Goal: Information Seeking & Learning: Learn about a topic

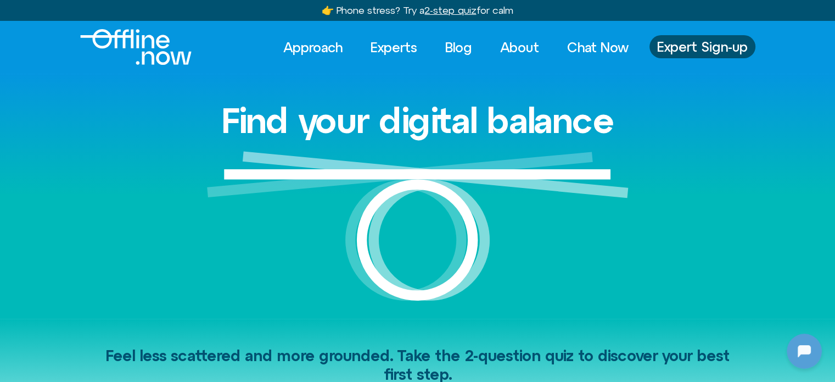
scroll to position [740, 0]
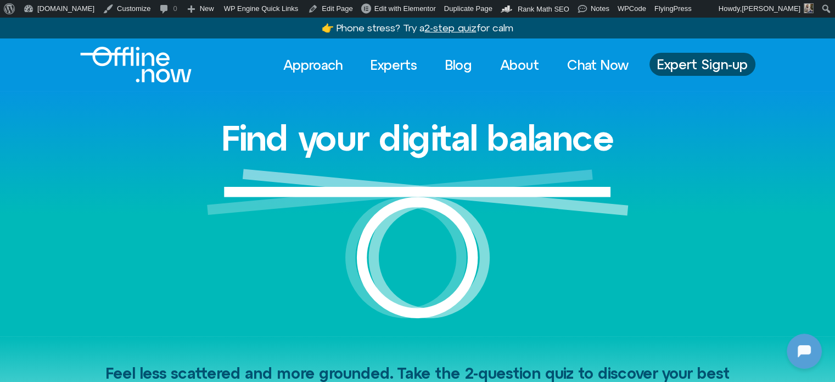
scroll to position [740, 0]
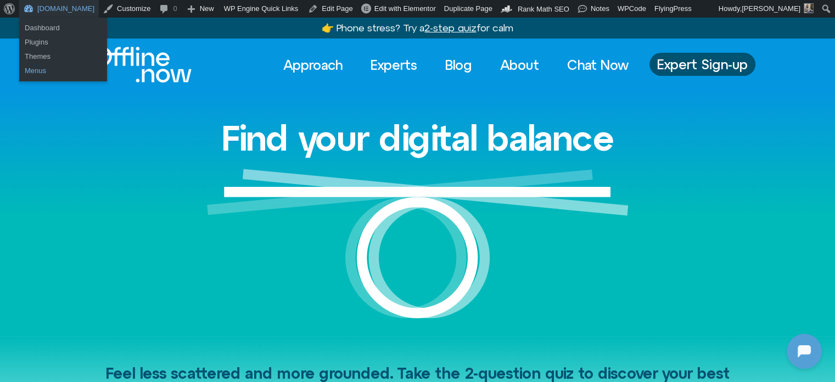
click at [46, 70] on link "Menus" at bounding box center [63, 71] width 88 height 14
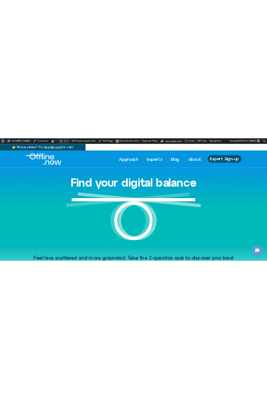
scroll to position [577, 0]
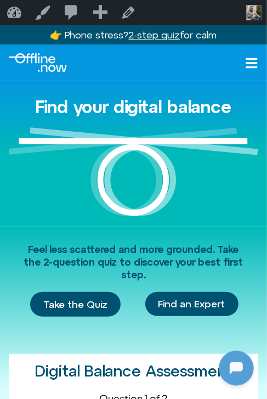
click at [249, 62] on icon "Open menu" at bounding box center [253, 63] width 12 height 10
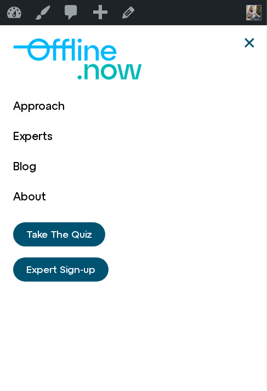
drag, startPoint x: 249, startPoint y: 62, endPoint x: 129, endPoint y: 121, distance: 133.3
click at [129, 121] on div "Approach Experts Blog About Approach Experts Blog About Take The Quiz Expert Si…" at bounding box center [133, 220] width 241 height 391
click at [253, 41] on use "Close" at bounding box center [249, 42] width 9 height 9
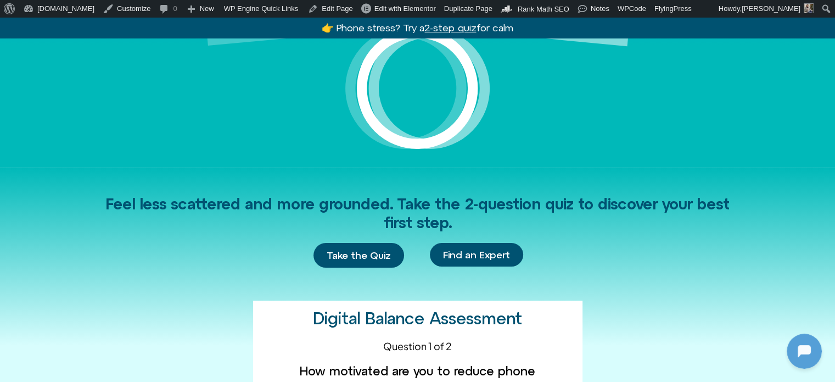
scroll to position [220, 0]
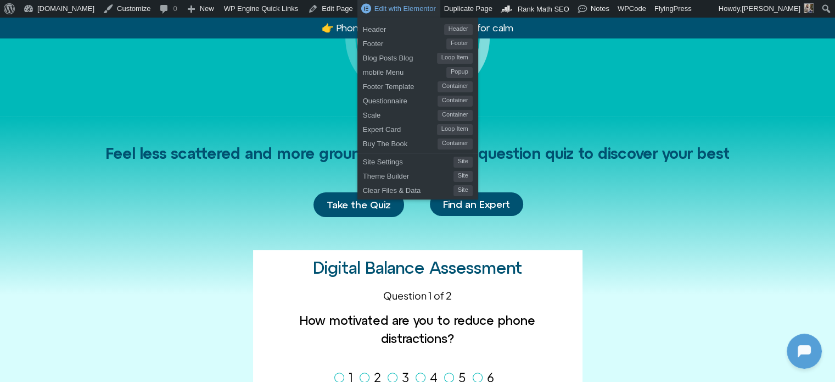
click at [378, 6] on span "Edit with Elementor" at bounding box center [404, 8] width 61 height 8
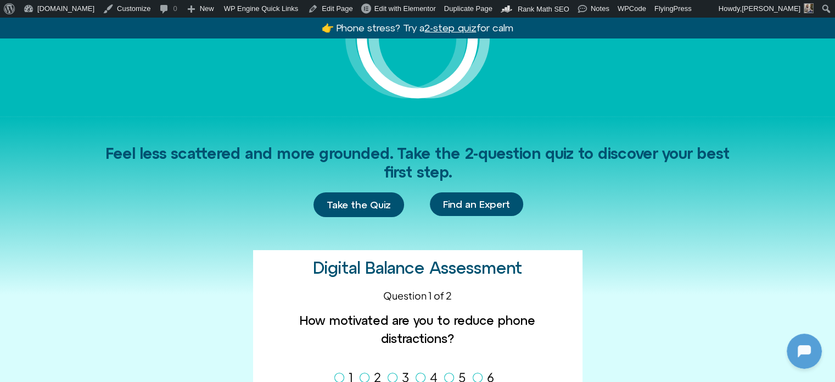
drag, startPoint x: 398, startPoint y: 54, endPoint x: 360, endPoint y: 64, distance: 38.5
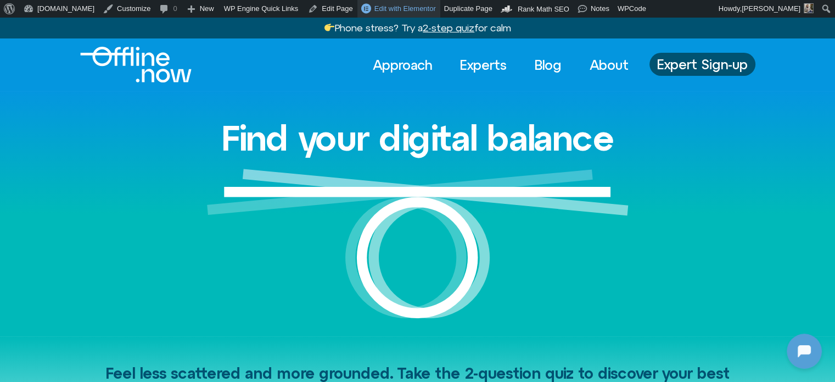
drag, startPoint x: 373, startPoint y: 11, endPoint x: 383, endPoint y: 15, distance: 10.1
click at [374, 11] on span "Edit with Elementor" at bounding box center [404, 8] width 61 height 8
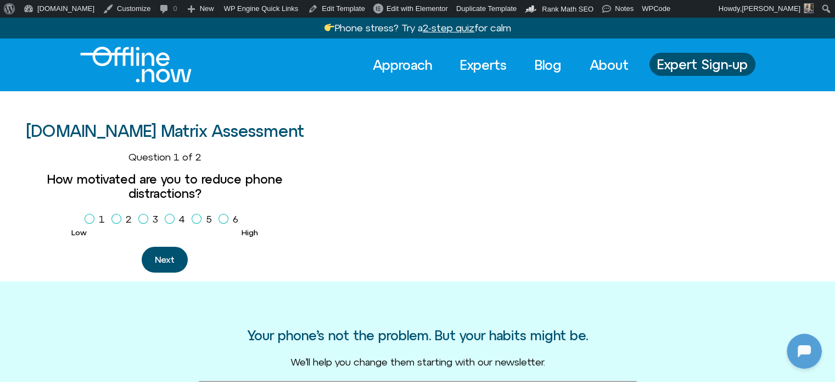
click at [174, 65] on img "Logo" at bounding box center [135, 65] width 111 height 36
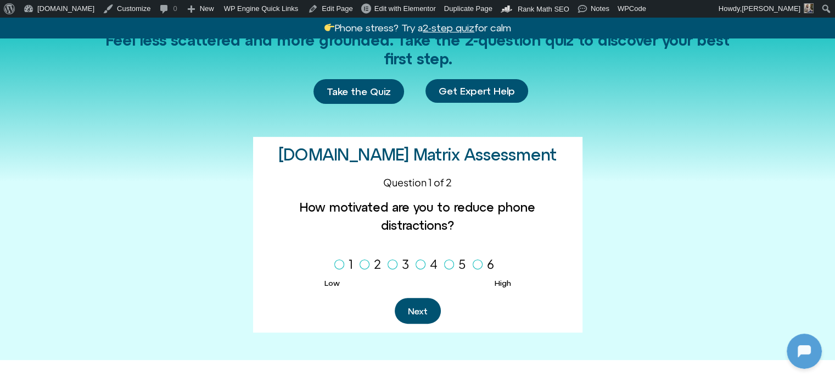
scroll to position [329, 0]
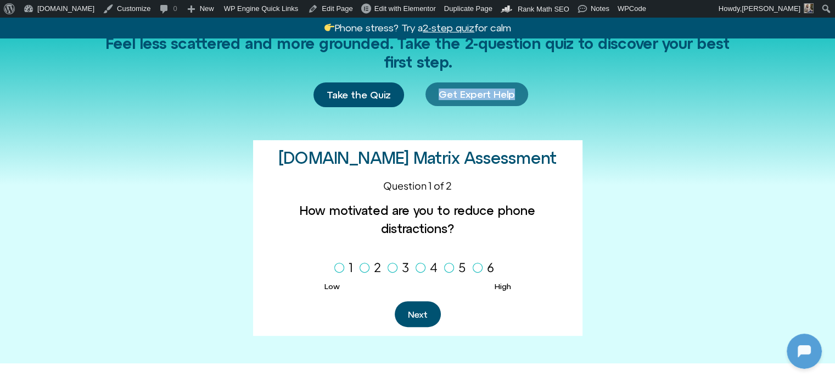
drag, startPoint x: 541, startPoint y: 95, endPoint x: 418, endPoint y: 94, distance: 122.5
click at [419, 94] on div "Take the Quiz Get Expert Help" at bounding box center [418, 94] width 626 height 25
copy span "Get Expert Help"
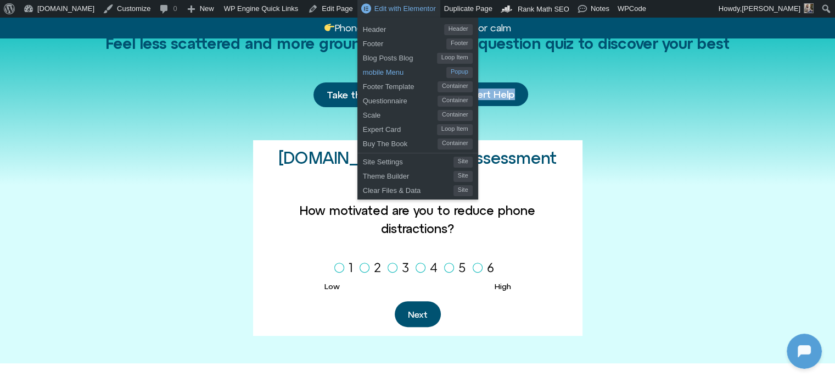
click at [363, 72] on span "mobile Menu" at bounding box center [404, 71] width 83 height 14
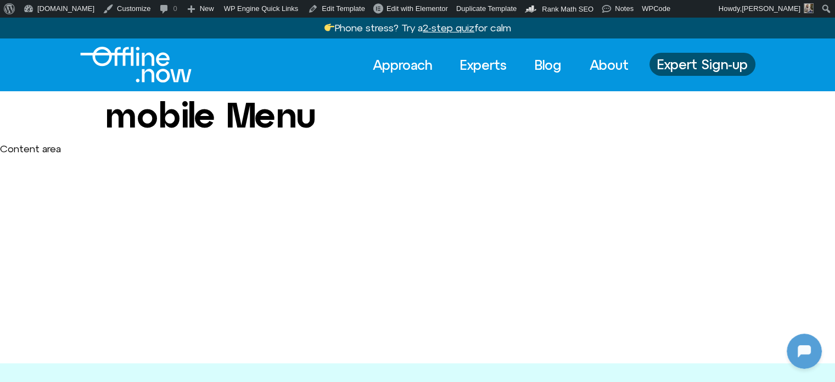
click at [153, 67] on img "Logo" at bounding box center [135, 65] width 111 height 36
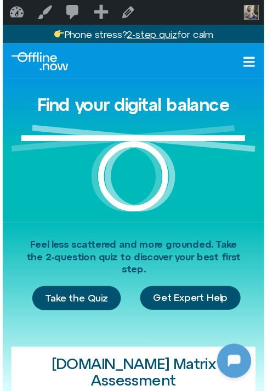
scroll to position [577, 0]
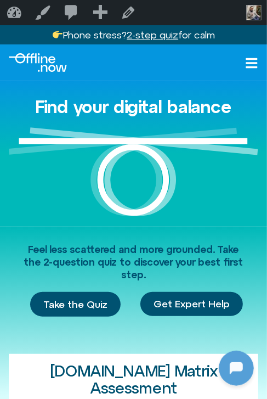
click at [253, 61] on icon "Open menu" at bounding box center [251, 63] width 13 height 13
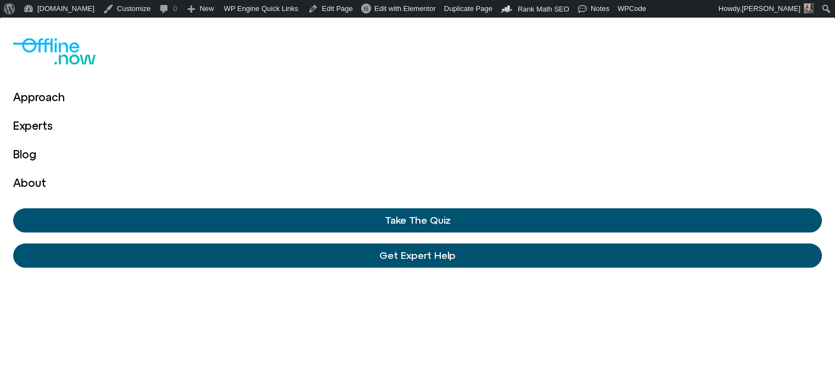
scroll to position [740, 0]
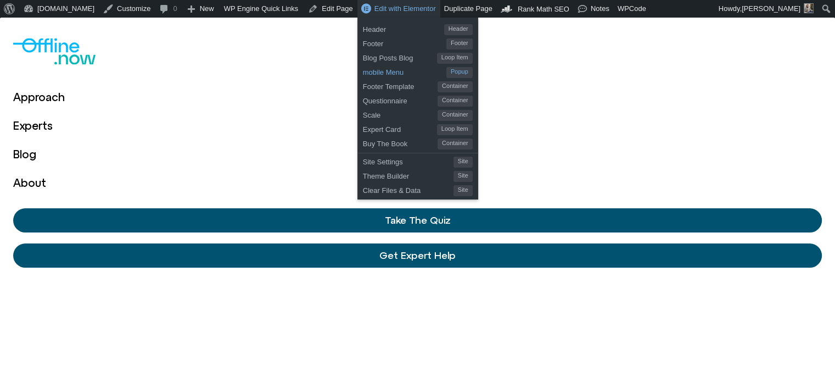
click at [363, 70] on span "mobile Menu" at bounding box center [404, 71] width 83 height 14
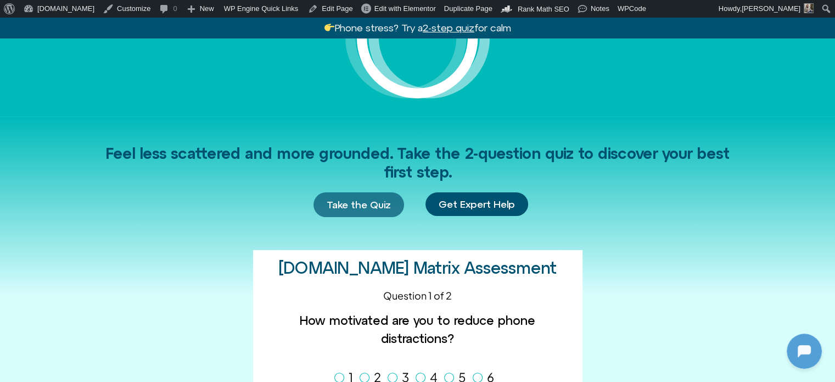
scroll to position [740, 0]
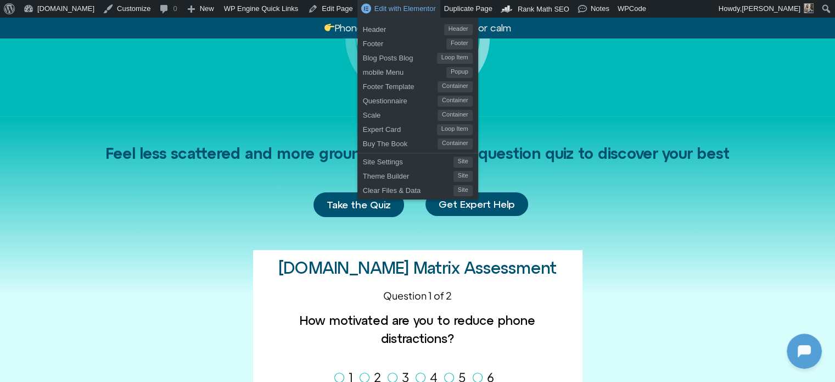
click at [374, 10] on span "Edit with Elementor" at bounding box center [404, 8] width 61 height 8
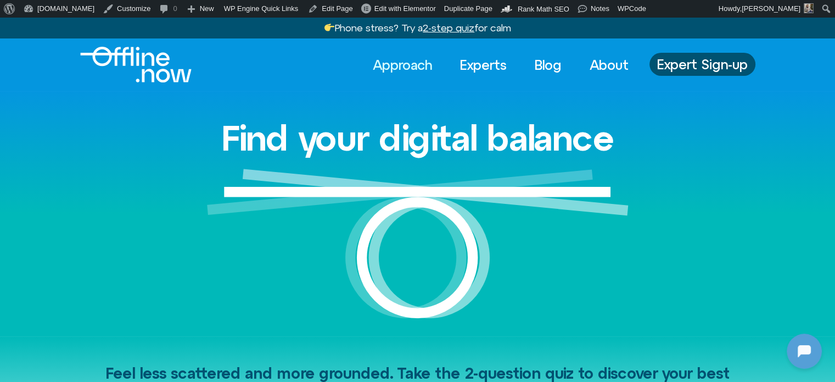
scroll to position [740, 0]
click at [395, 54] on link "Approach" at bounding box center [402, 65] width 79 height 24
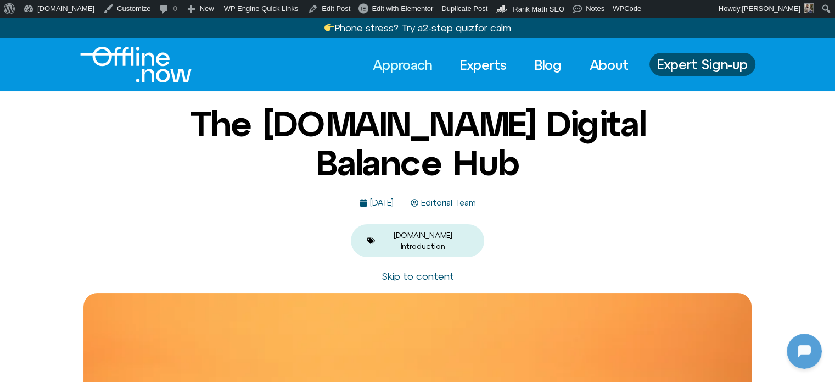
drag, startPoint x: 156, startPoint y: 68, endPoint x: 187, endPoint y: 73, distance: 31.2
click at [156, 68] on img "Logo" at bounding box center [135, 65] width 111 height 36
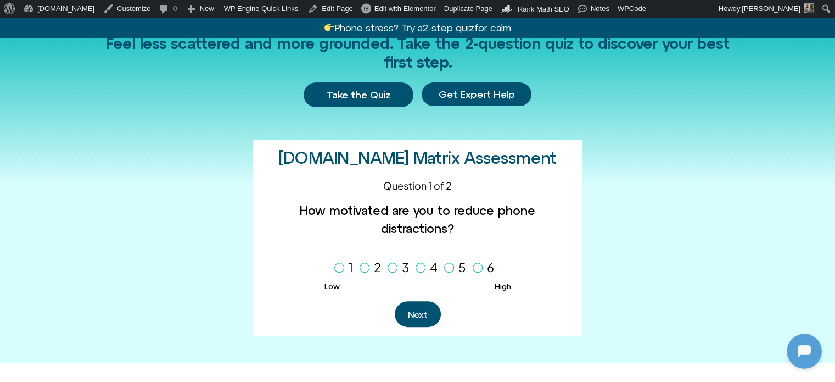
scroll to position [740, 0]
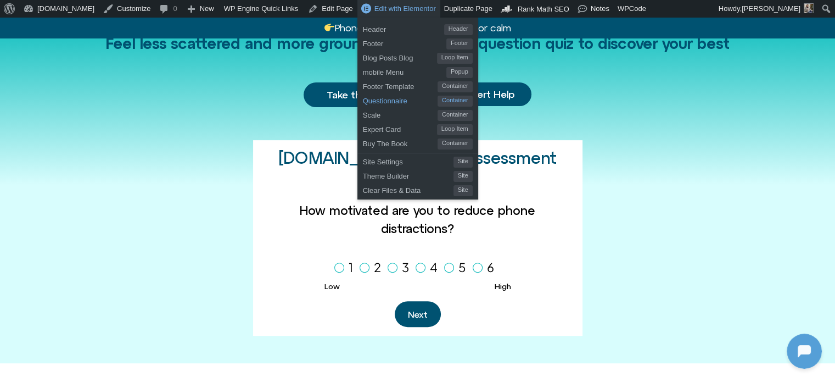
click at [363, 100] on span "Questionnaire" at bounding box center [400, 99] width 75 height 14
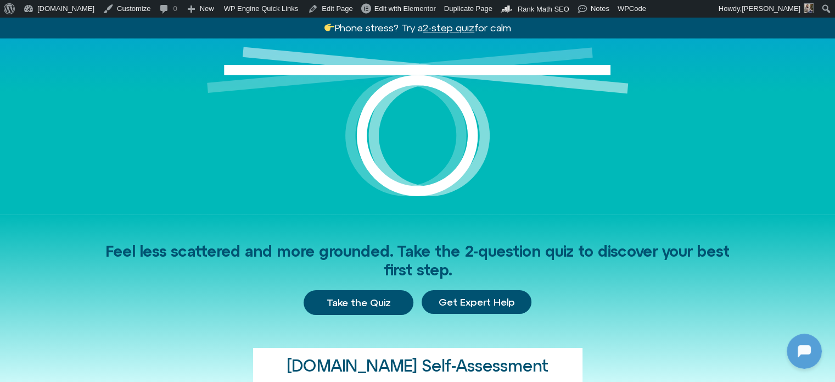
scroll to position [275, 0]
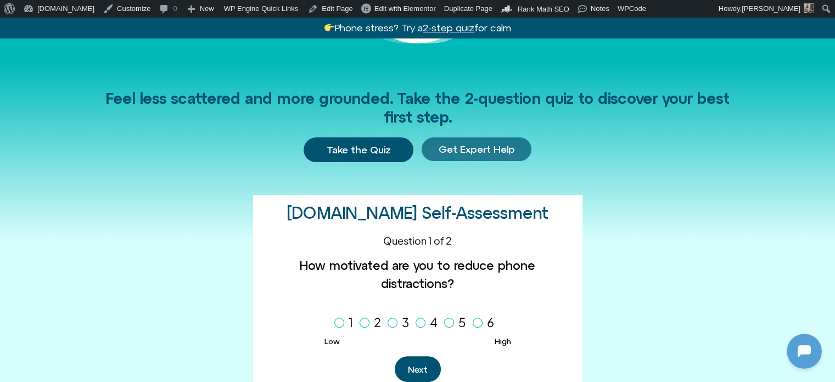
click at [479, 145] on span "Get Expert Help" at bounding box center [477, 149] width 76 height 11
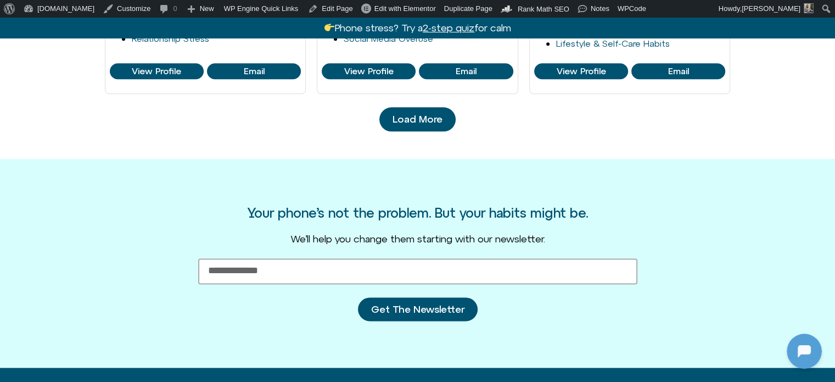
scroll to position [1263, 0]
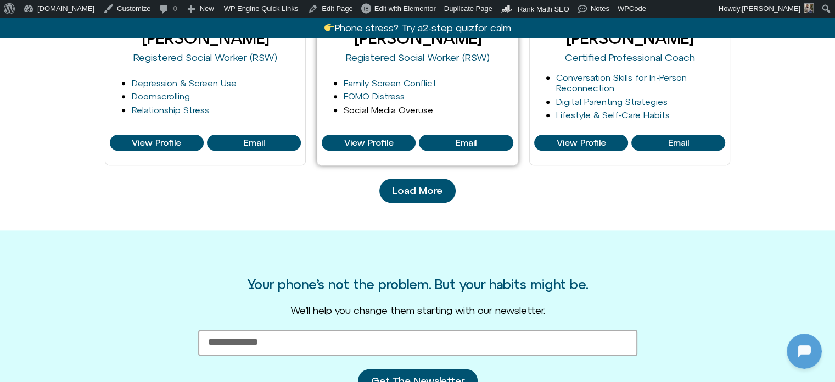
click at [397, 109] on link "Social Media Overuse" at bounding box center [389, 110] width 90 height 10
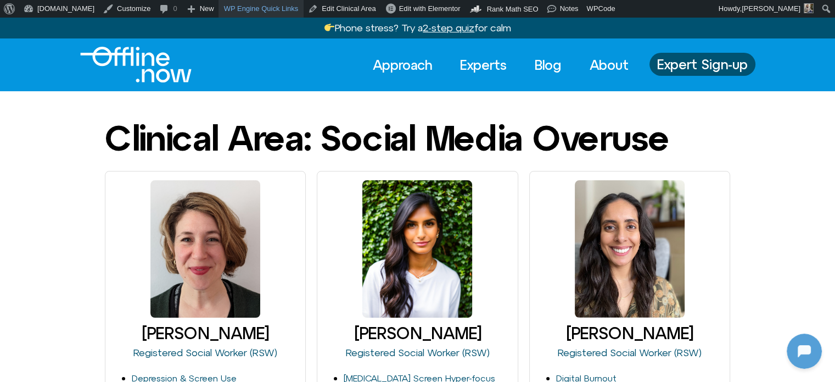
scroll to position [740, 0]
click at [312, 8] on link "Edit Clinical Area" at bounding box center [342, 9] width 76 height 18
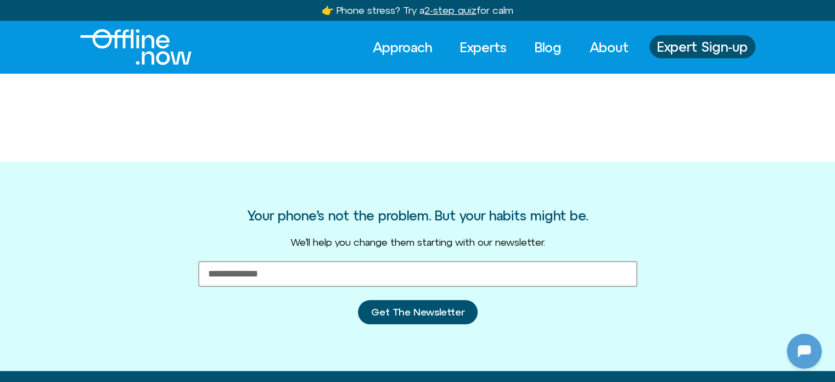
scroll to position [740, 0]
click at [132, 47] on img "Logo" at bounding box center [135, 47] width 111 height 36
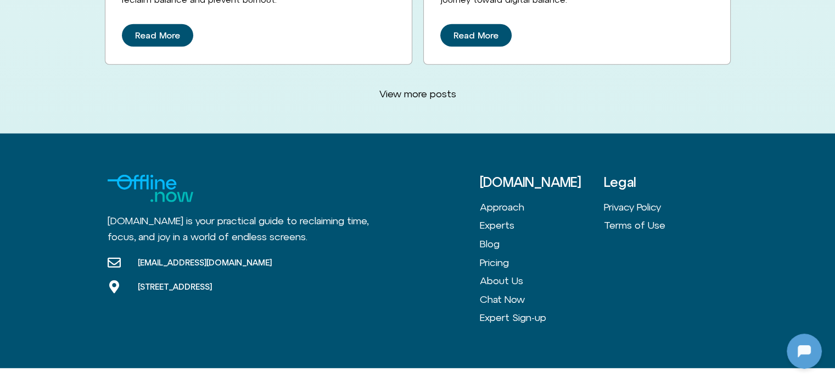
scroll to position [3095, 0]
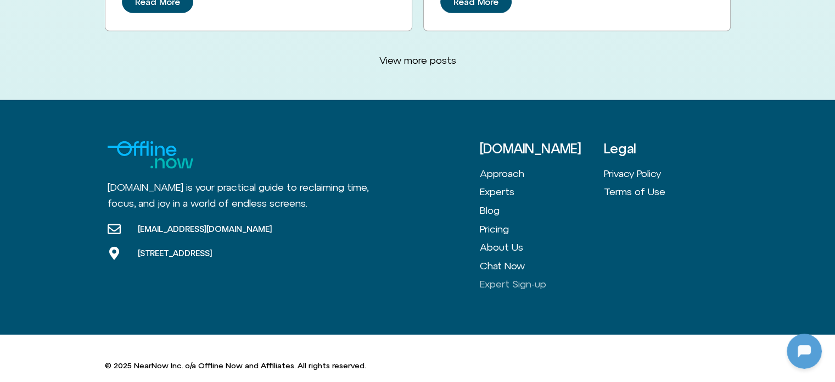
click at [505, 275] on link "Expert Sign-up" at bounding box center [542, 284] width 124 height 19
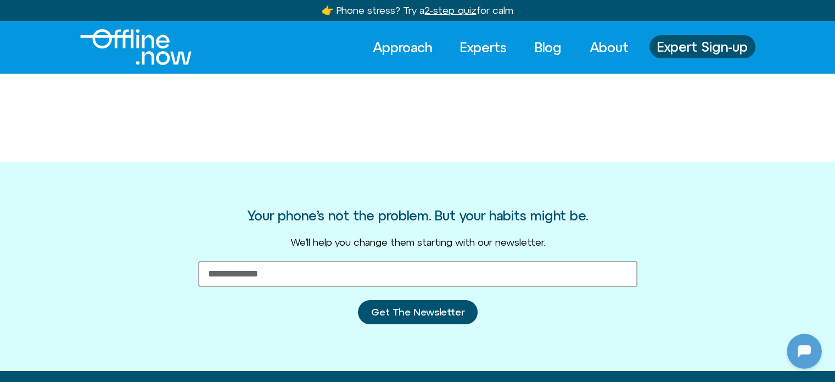
scroll to position [740, 0]
click at [480, 50] on link "Experts" at bounding box center [483, 47] width 66 height 24
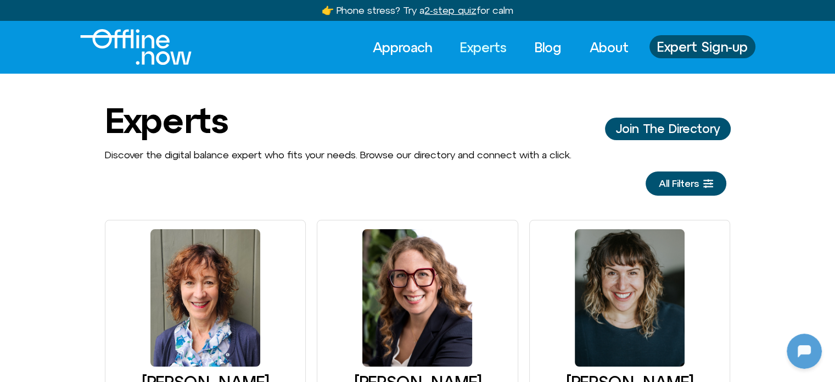
scroll to position [740, 0]
click at [667, 133] on span "Join The Directory" at bounding box center [668, 128] width 104 height 13
click at [672, 185] on span "All Filters" at bounding box center [679, 183] width 40 height 11
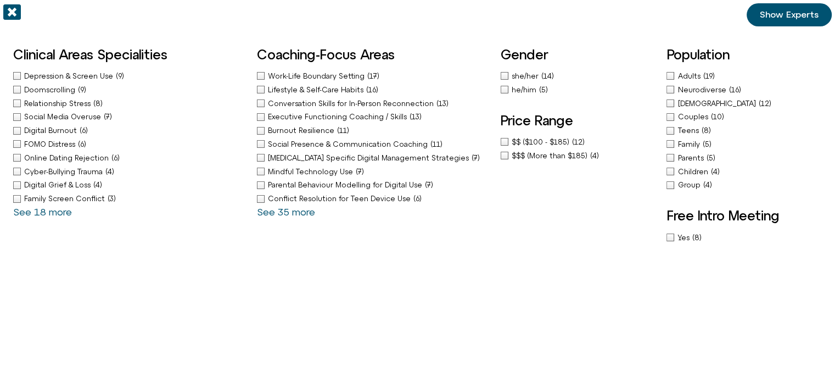
click at [525, 75] on span "she/her" at bounding box center [527, 76] width 30 height 8
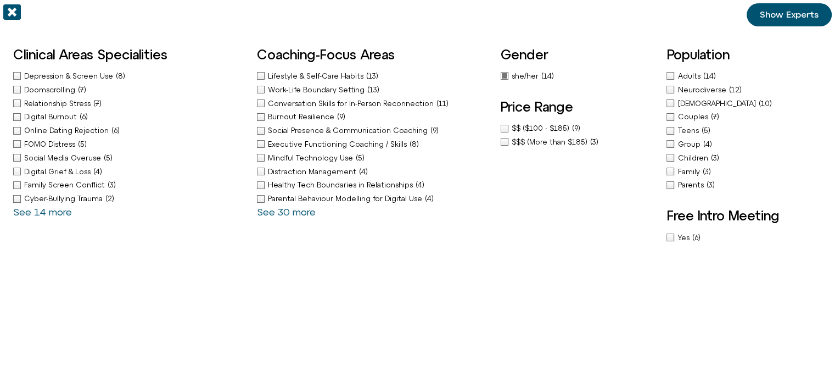
click at [503, 126] on div "$$ ($100 - $185) (9)" at bounding box center [578, 128] width 155 height 12
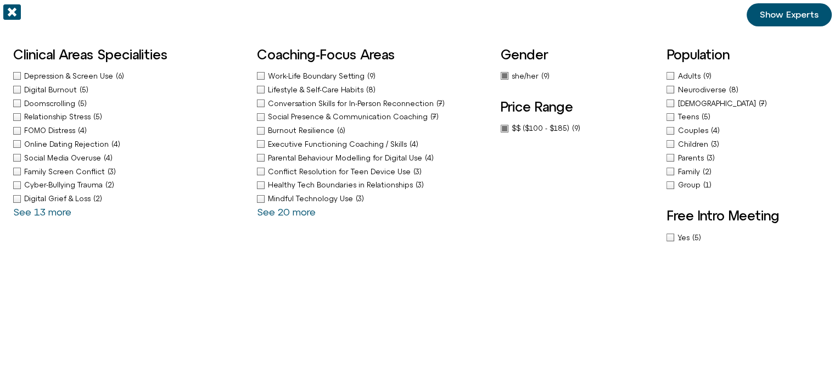
click at [798, 18] on span "Show Experts" at bounding box center [789, 15] width 59 height 10
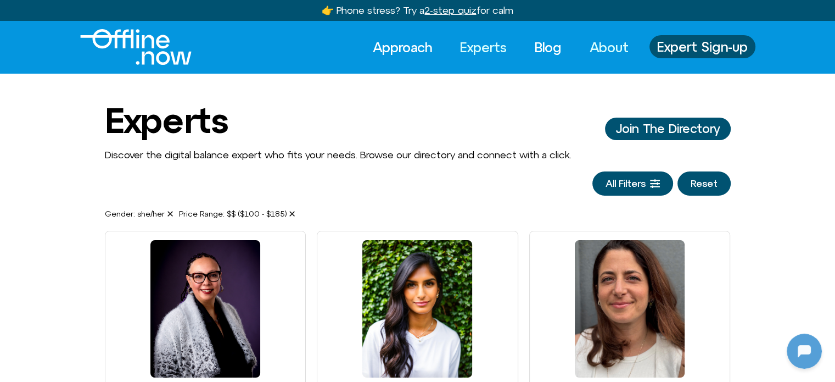
click at [591, 46] on link "About" at bounding box center [609, 47] width 59 height 24
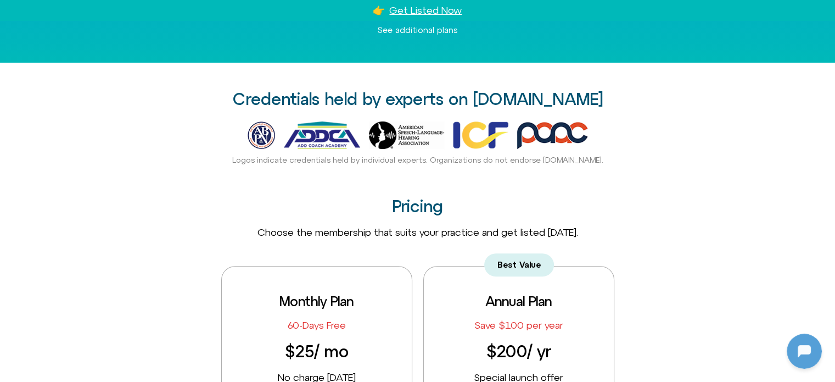
scroll to position [275, 0]
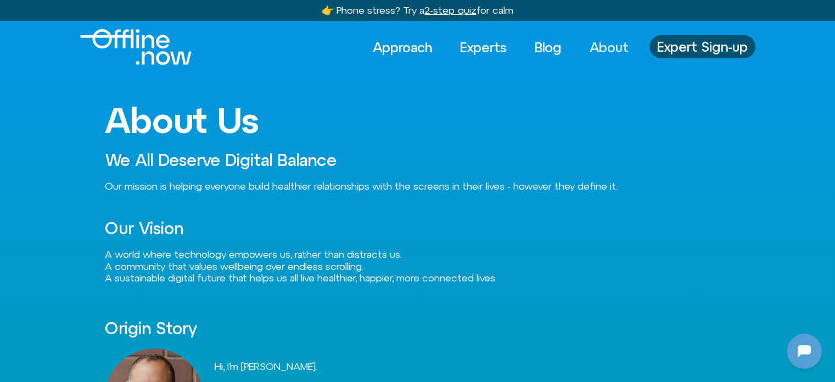
click at [153, 47] on img "Logo" at bounding box center [135, 47] width 111 height 36
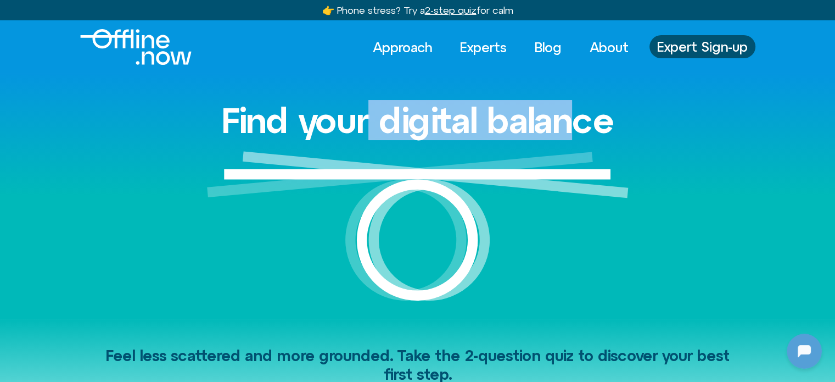
drag, startPoint x: 366, startPoint y: 127, endPoint x: 580, endPoint y: 135, distance: 214.3
click at [580, 135] on h1 "Find your digital balance" at bounding box center [417, 120] width 393 height 38
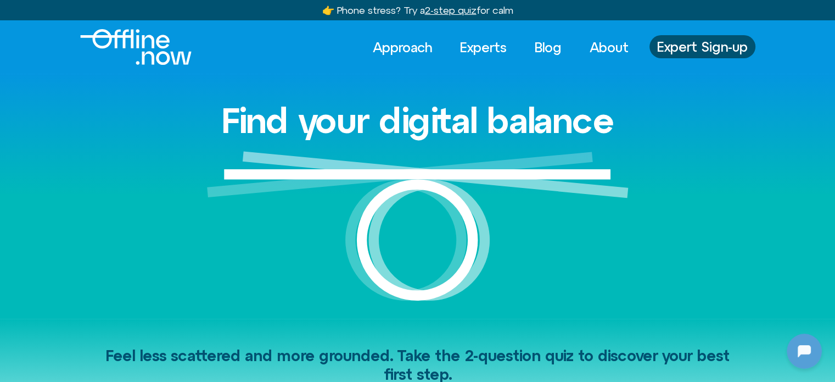
click at [730, 146] on div "Find your digital balance" at bounding box center [418, 196] width 626 height 244
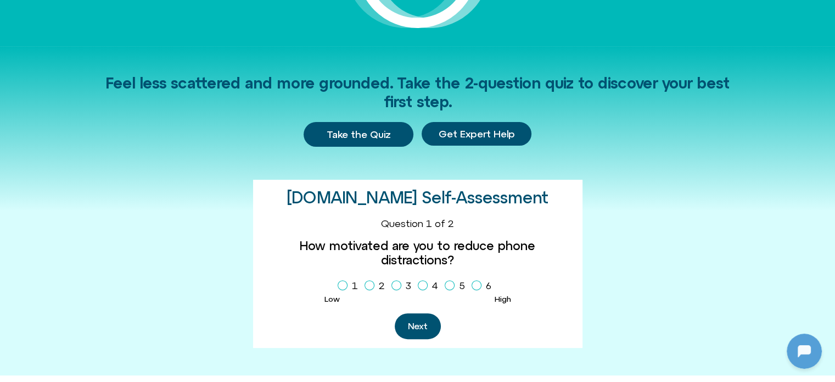
scroll to position [740, 0]
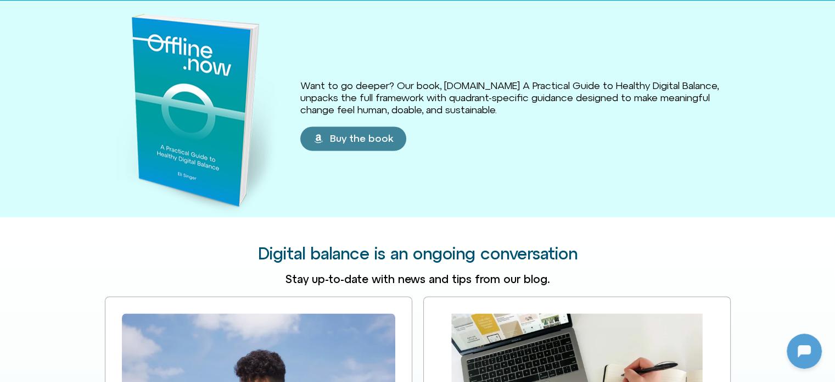
click at [351, 81] on div "Want to go deeper? Our book, Offline.now A Practical Guide to Healthy Digital B…" at bounding box center [515, 115] width 430 height 71
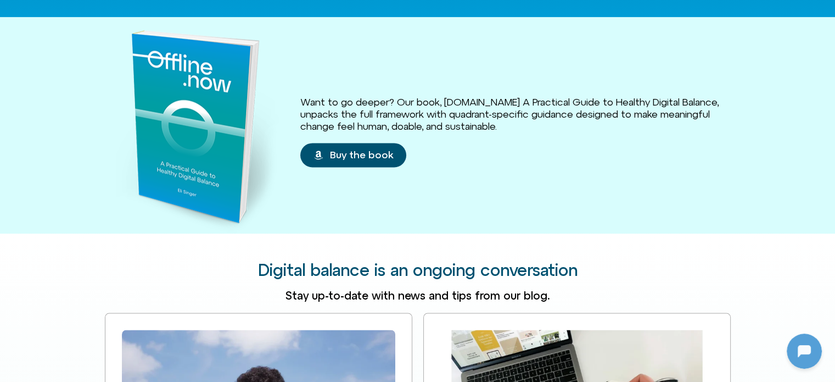
scroll to position [1537, 0]
click at [344, 149] on span "Buy the book" at bounding box center [361, 154] width 63 height 11
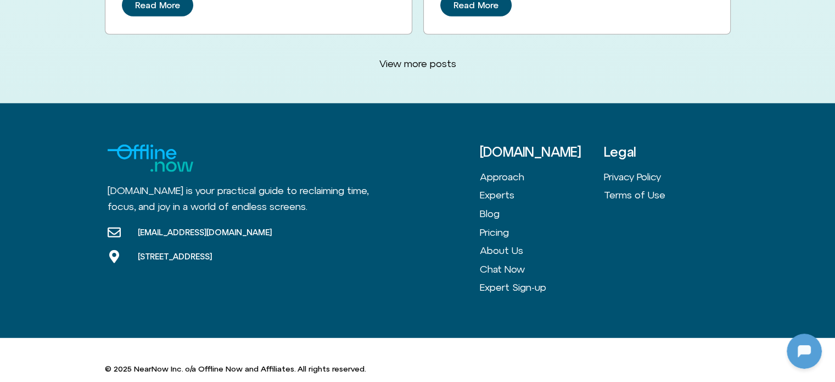
scroll to position [2985, 0]
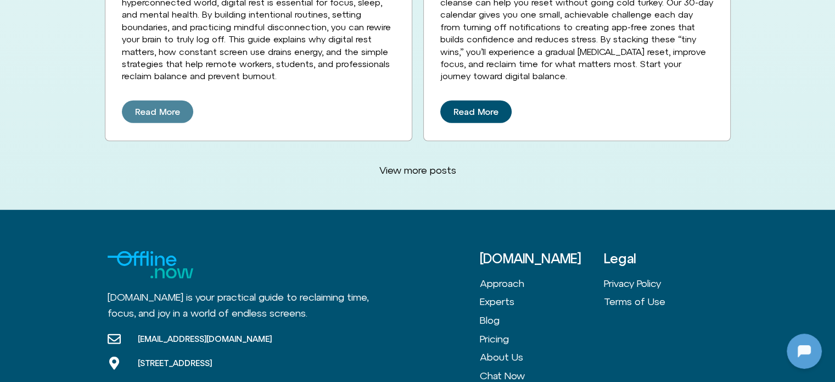
click at [148, 107] on span "Read More" at bounding box center [157, 112] width 45 height 10
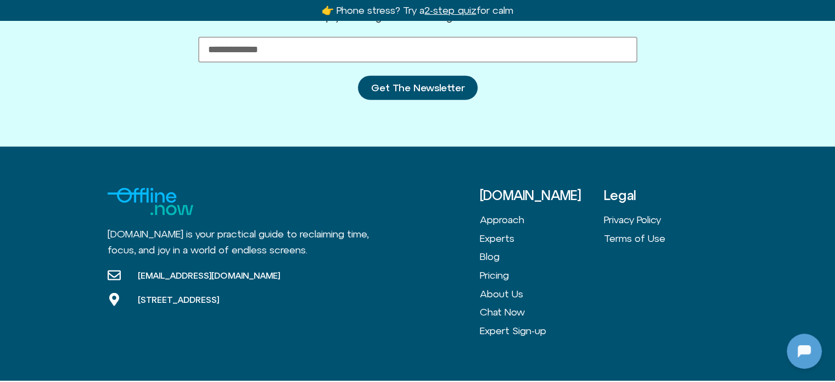
scroll to position [2730, 0]
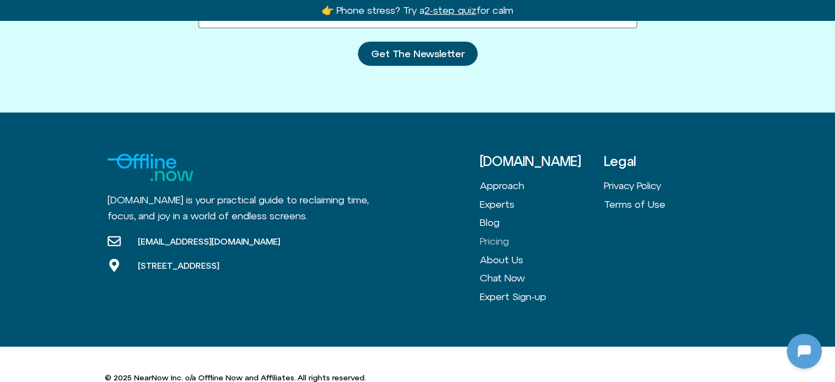
click at [489, 232] on link "Pricing" at bounding box center [542, 241] width 124 height 19
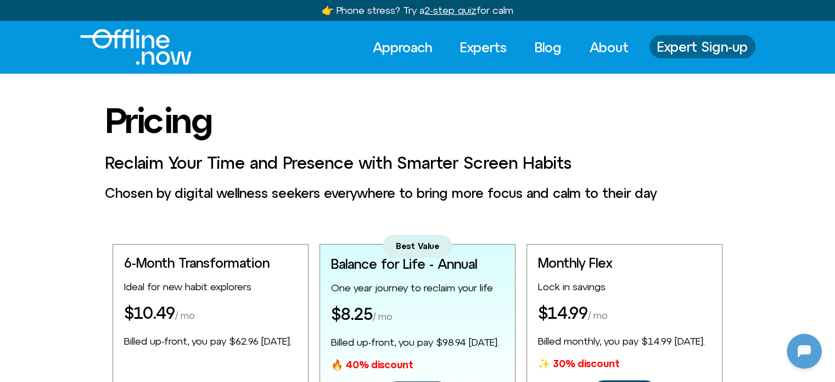
click at [685, 48] on span "Expert Sign-up" at bounding box center [702, 47] width 91 height 14
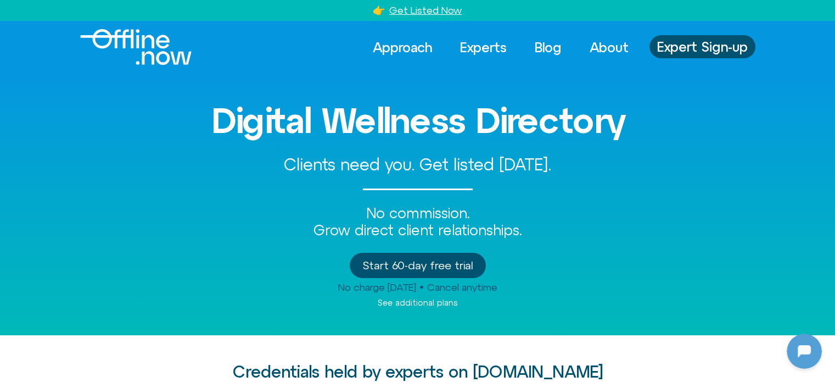
scroll to position [740, 0]
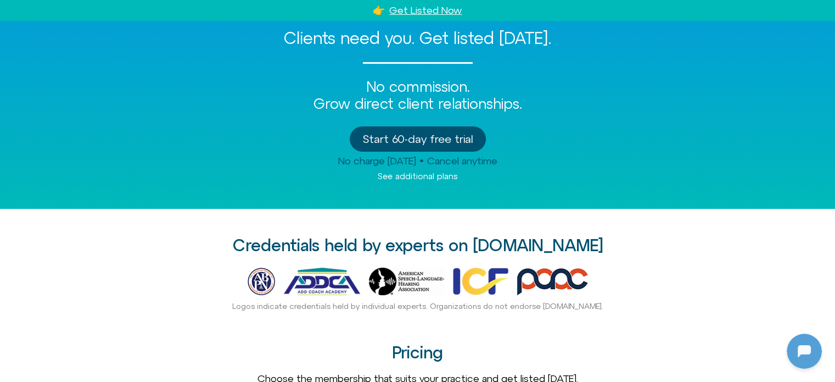
scroll to position [220, 0]
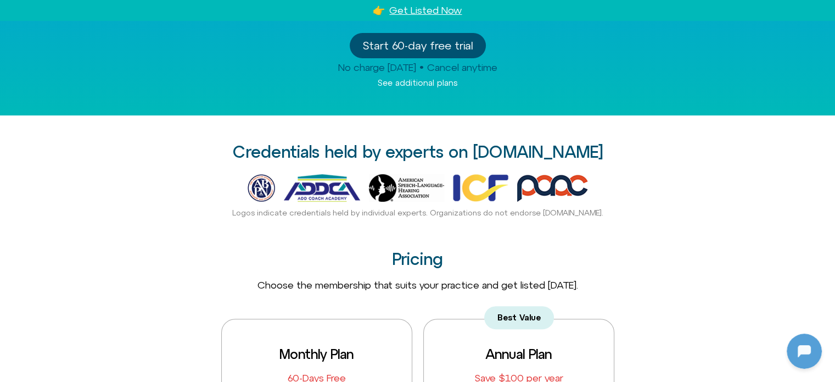
click at [329, 194] on img at bounding box center [322, 187] width 76 height 27
drag, startPoint x: 329, startPoint y: 194, endPoint x: 250, endPoint y: 160, distance: 85.9
click at [328, 194] on img at bounding box center [322, 187] width 76 height 27
